Goal: Check status: Check status

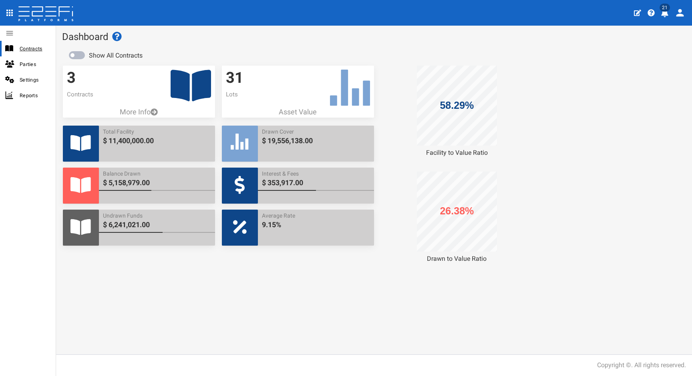
click at [22, 44] on span "Contracts" at bounding box center [35, 48] width 30 height 9
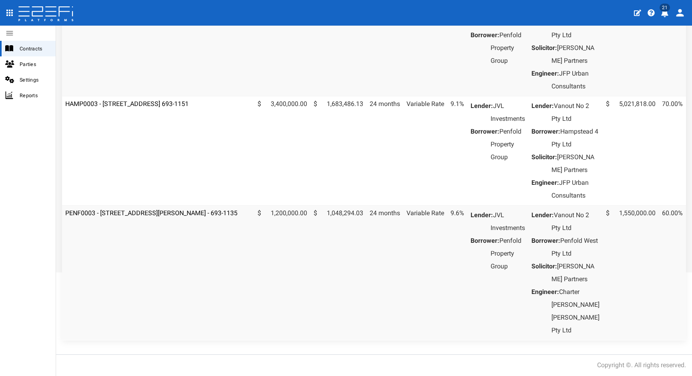
scroll to position [168, 0]
click at [176, 103] on link "HAMP0003 - 15 Aramis Place, Nudgee 4014 693-1151" at bounding box center [126, 104] width 123 height 8
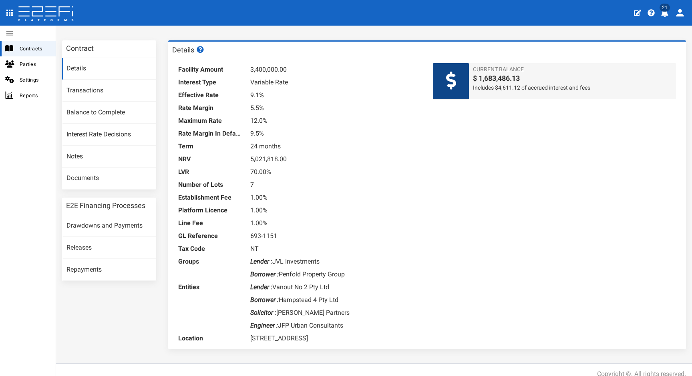
scroll to position [37, 0]
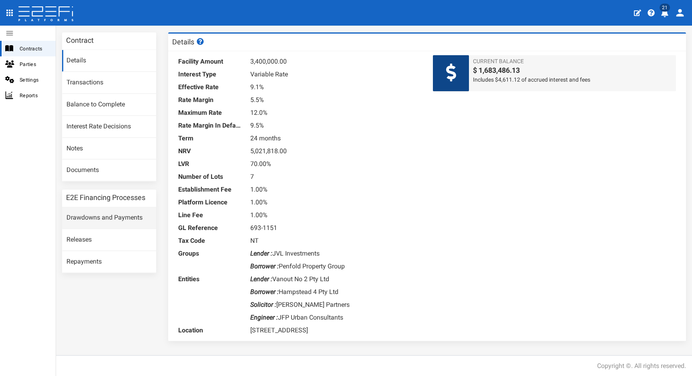
click at [98, 213] on link "Drawdowns and Payments" at bounding box center [109, 218] width 94 height 22
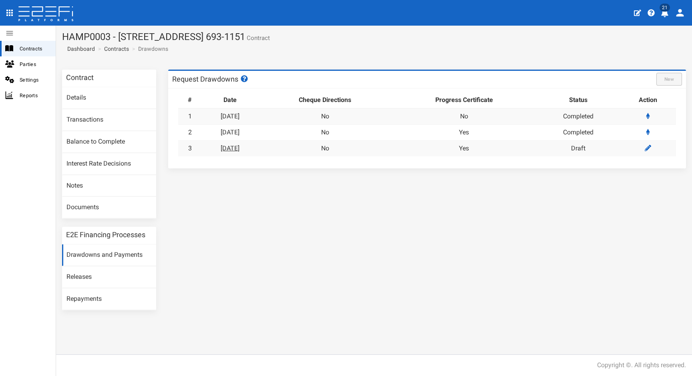
click at [235, 144] on link "[DATE]" at bounding box center [230, 148] width 19 height 8
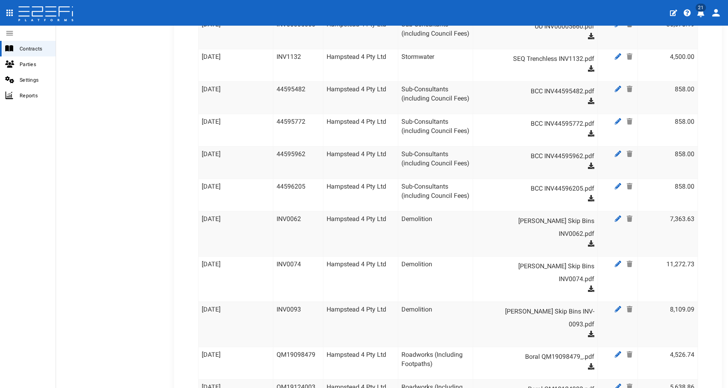
scroll to position [1070, 0]
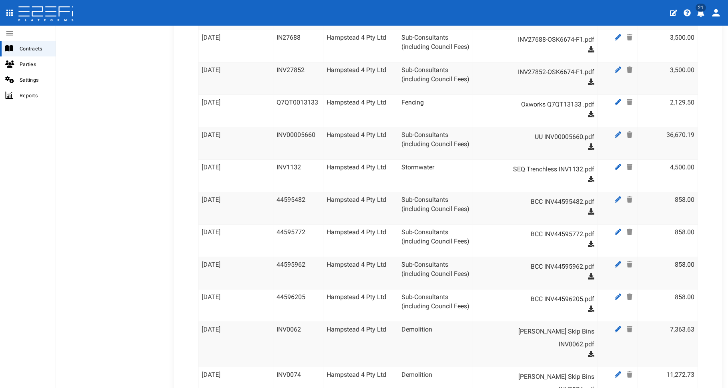
click at [21, 49] on span "Contracts" at bounding box center [35, 48] width 30 height 9
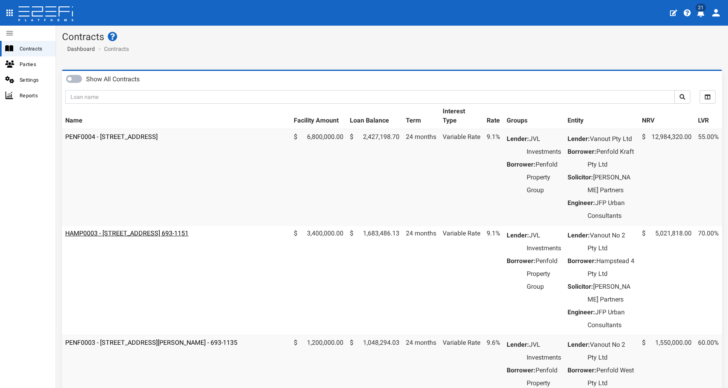
click at [176, 237] on link "HAMP0003 - [STREET_ADDRESS] 693-1151" at bounding box center [126, 233] width 123 height 8
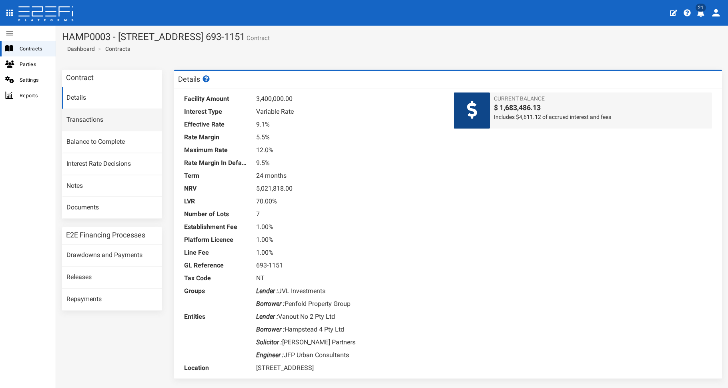
click at [93, 121] on link "Transactions" at bounding box center [112, 120] width 100 height 22
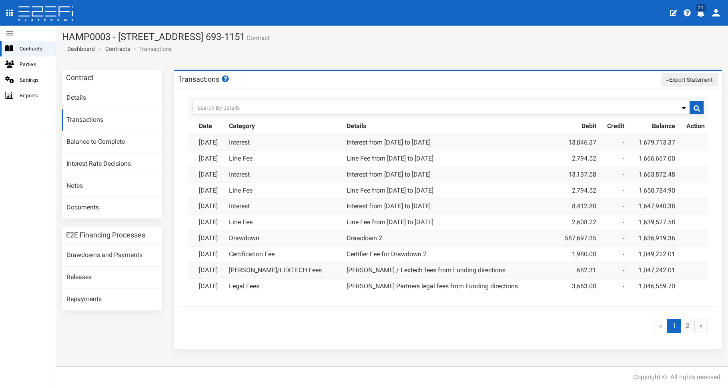
click at [26, 47] on span "Contracts" at bounding box center [35, 48] width 30 height 9
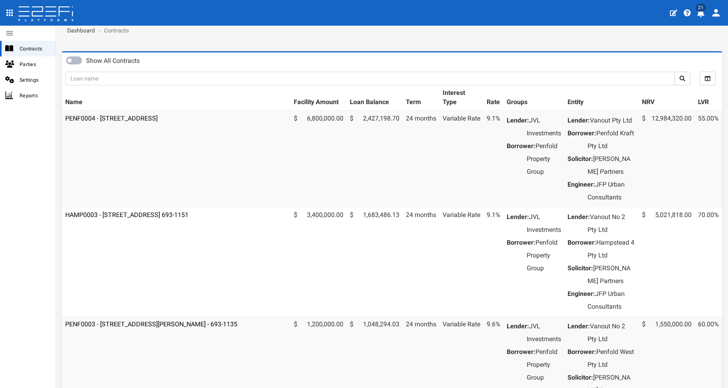
scroll to position [34, 0]
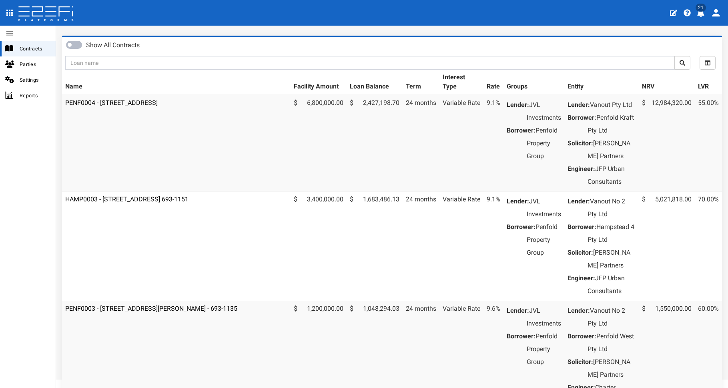
click at [126, 203] on link "HAMP0003 - [STREET_ADDRESS] 693-1151" at bounding box center [126, 199] width 123 height 8
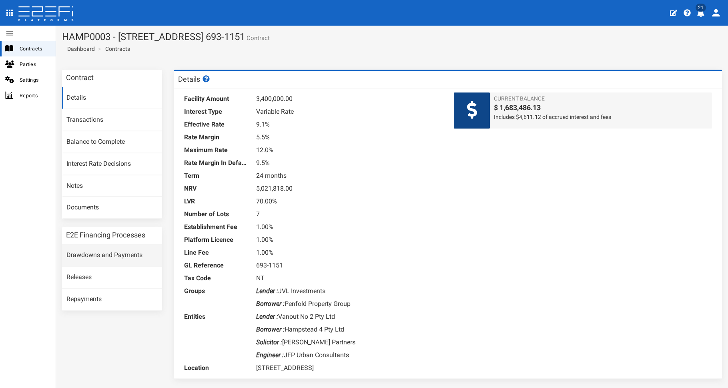
click at [103, 252] on link "Drawdowns and Payments" at bounding box center [112, 256] width 100 height 22
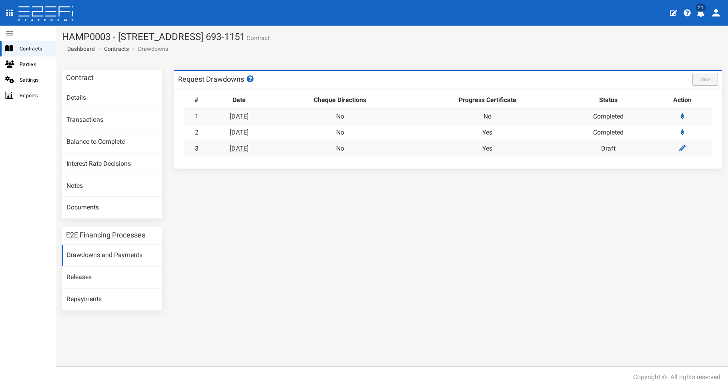
click at [246, 148] on link "[DATE]" at bounding box center [239, 148] width 19 height 8
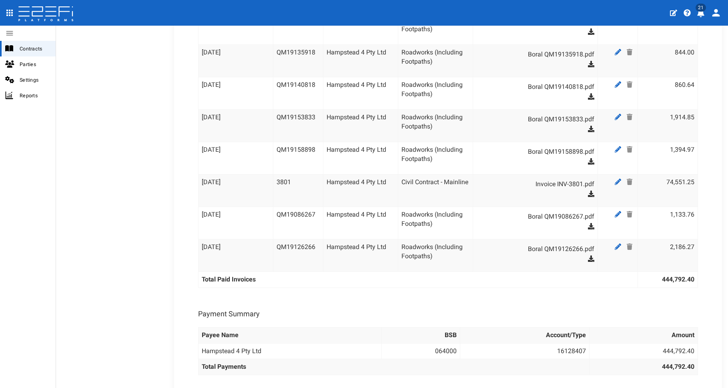
scroll to position [730, 0]
